Goal: Task Accomplishment & Management: Use online tool/utility

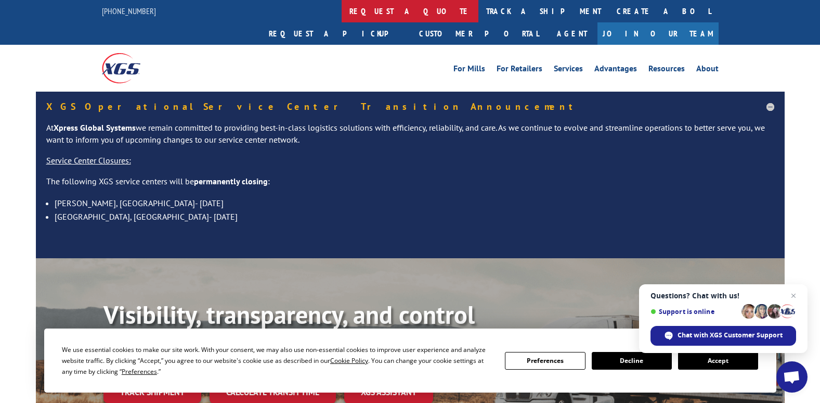
click at [342, 9] on link "request a quote" at bounding box center [410, 11] width 137 height 22
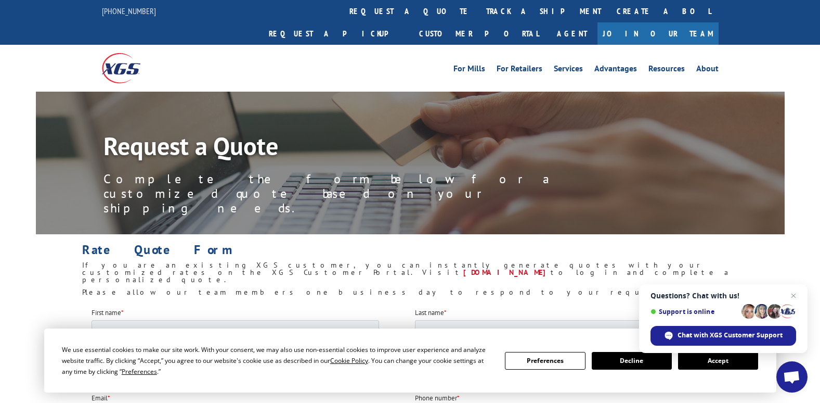
click at [704, 364] on button "Accept" at bounding box center [718, 361] width 80 height 18
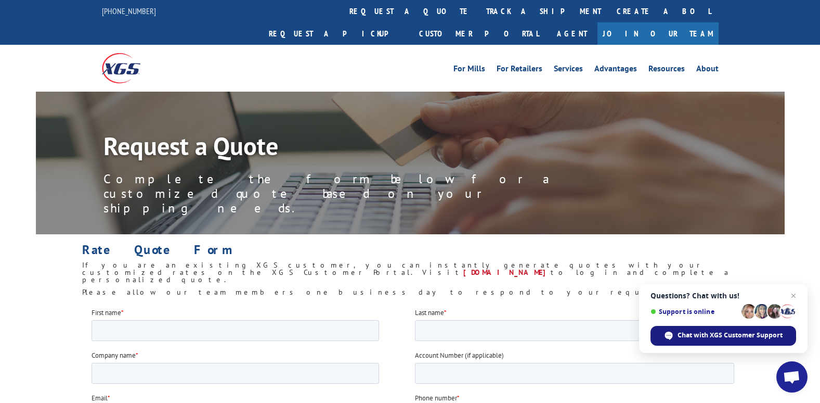
click at [710, 332] on span "Chat with XGS Customer Support" at bounding box center [730, 334] width 105 height 9
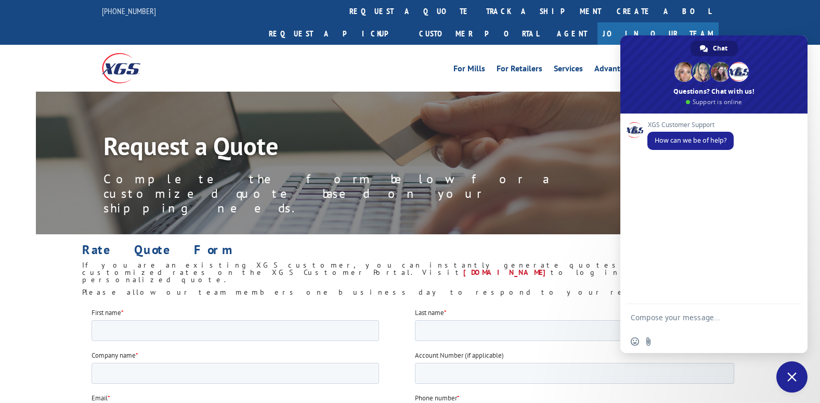
click at [670, 319] on textarea "Compose your message..." at bounding box center [704, 317] width 146 height 26
type textarea "Hello, My company uses you for shipping flooring. I need a quote. How do I go a…"
click at [785, 297] on span "Send" at bounding box center [789, 298] width 17 height 17
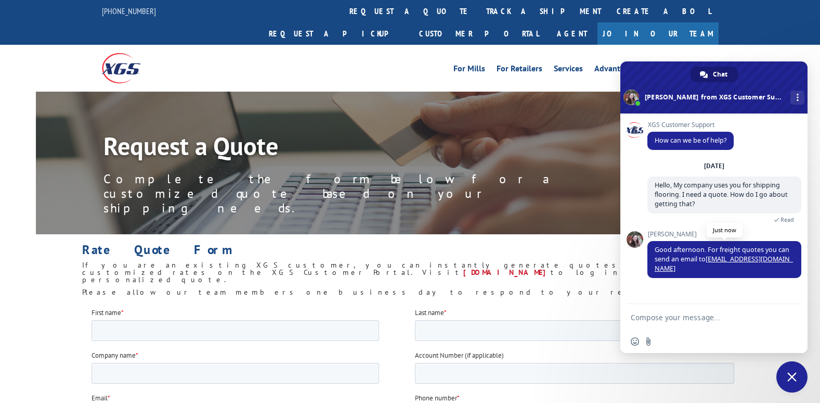
click at [727, 260] on link "[EMAIL_ADDRESS][DOMAIN_NAME]" at bounding box center [724, 263] width 138 height 18
drag, startPoint x: 758, startPoint y: 259, endPoint x: 708, endPoint y: 261, distance: 50.5
click at [708, 261] on span "Good afternoon. For freight quotes you can send an email to [EMAIL_ADDRESS][DOM…" at bounding box center [725, 259] width 154 height 37
drag, startPoint x: 708, startPoint y: 261, endPoint x: 713, endPoint y: 259, distance: 6.1
